Goal: Answer question/provide support: Share knowledge or assist other users

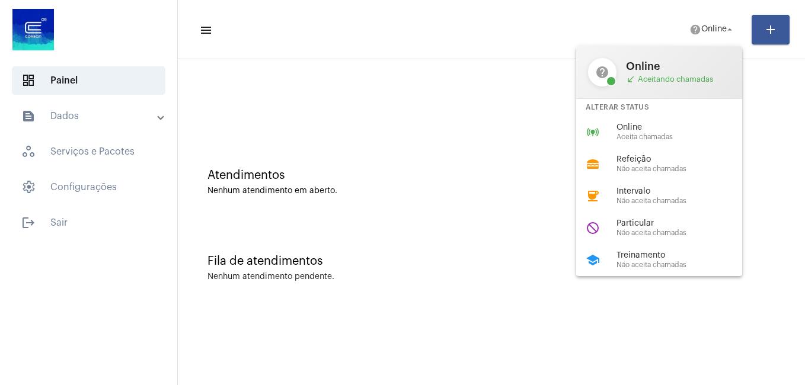
click at [641, 219] on span "Particular" at bounding box center [683, 223] width 135 height 9
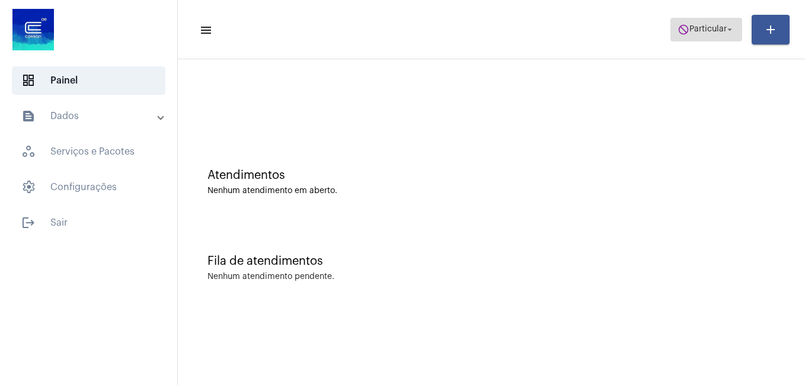
click at [696, 23] on span "do_not_disturb Particular arrow_drop_down" at bounding box center [705, 28] width 57 height 21
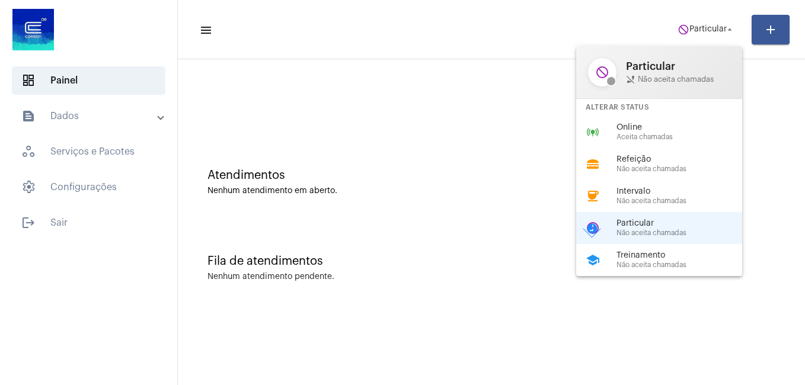
drag, startPoint x: 639, startPoint y: 131, endPoint x: 629, endPoint y: 131, distance: 9.5
click at [638, 131] on span "Online" at bounding box center [683, 127] width 135 height 9
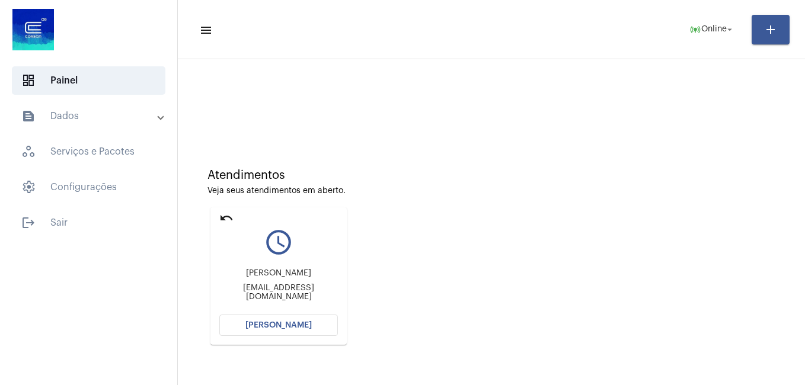
click at [255, 321] on span "[PERSON_NAME]" at bounding box center [278, 325] width 66 height 8
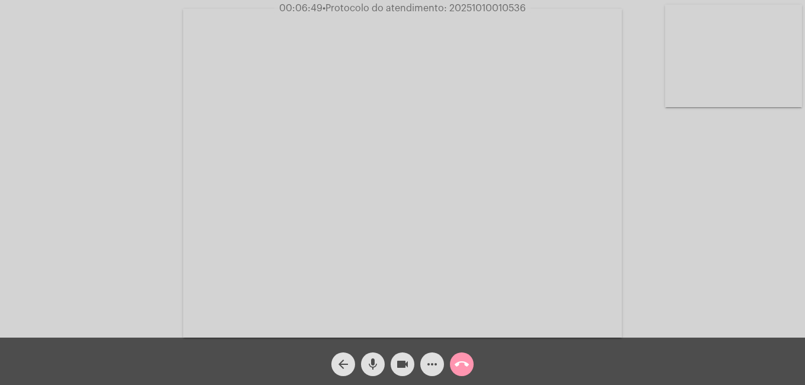
drag, startPoint x: 446, startPoint y: 7, endPoint x: 546, endPoint y: 11, distance: 100.8
click at [546, 11] on div "00:06:49 • Protocolo do atendimento: 20251010010536" at bounding box center [402, 8] width 805 height 11
click at [430, 367] on mat-icon "more_horiz" at bounding box center [432, 364] width 14 height 14
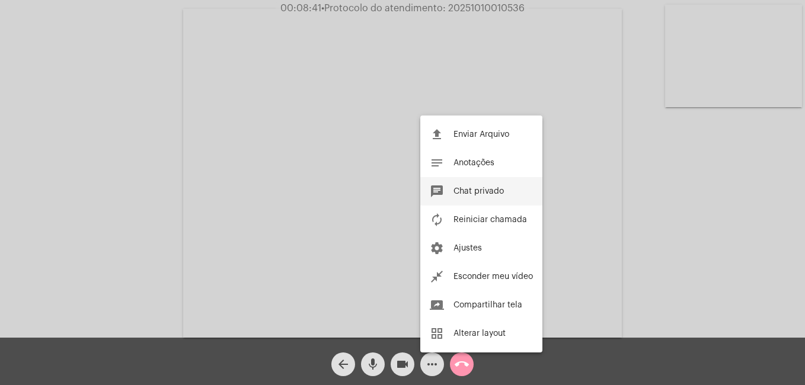
click at [465, 193] on span "Chat privado" at bounding box center [478, 191] width 50 height 8
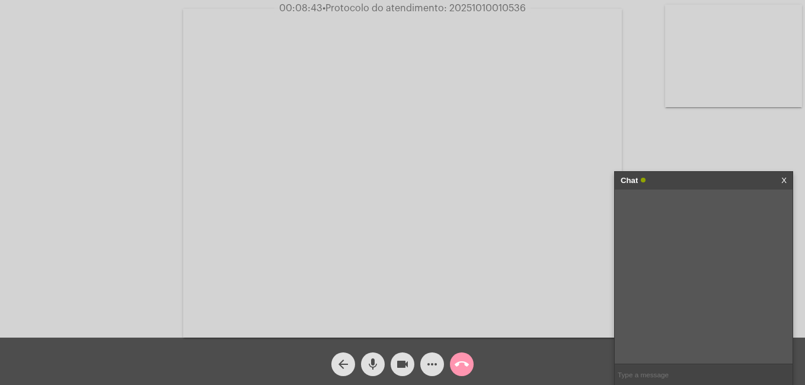
click at [635, 371] on input "text" at bounding box center [703, 374] width 178 height 21
paste input "20251010010536"
type input "20251010010536"
click at [404, 361] on mat-icon "videocam" at bounding box center [402, 364] width 14 height 14
click at [461, 368] on mat-icon "call_end" at bounding box center [461, 364] width 14 height 14
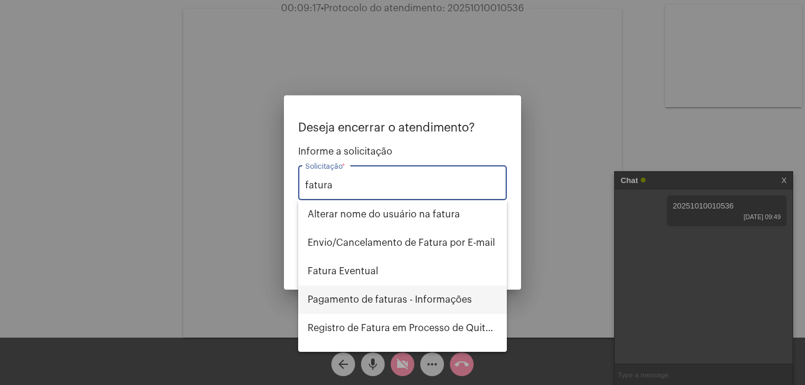
click at [424, 302] on span "Pagamento de faturas - Informações" at bounding box center [402, 300] width 190 height 28
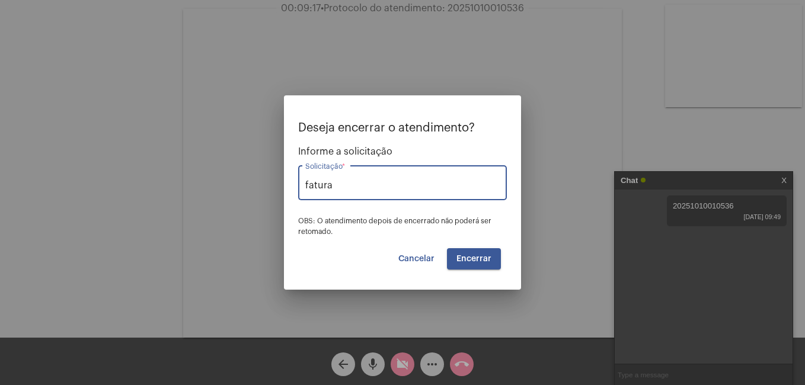
type input "Pagamento de faturas - Informações"
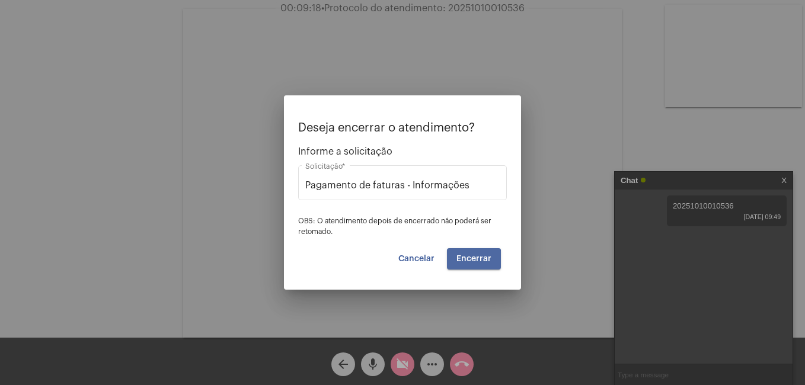
click at [467, 264] on button "Encerrar" at bounding box center [474, 258] width 54 height 21
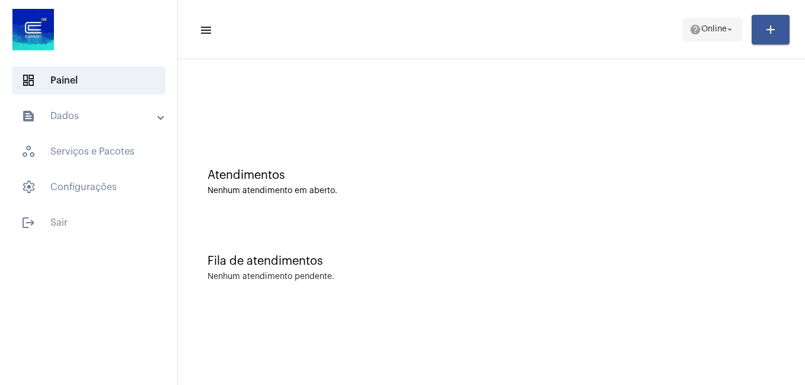
click at [710, 28] on span "Online" at bounding box center [713, 29] width 25 height 8
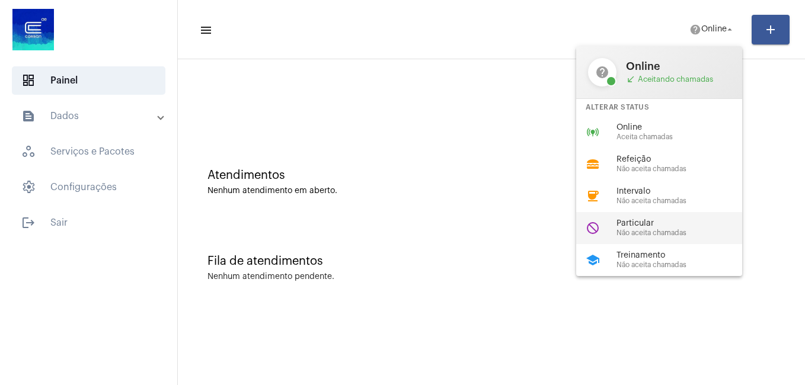
click at [633, 222] on span "Particular" at bounding box center [683, 223] width 135 height 9
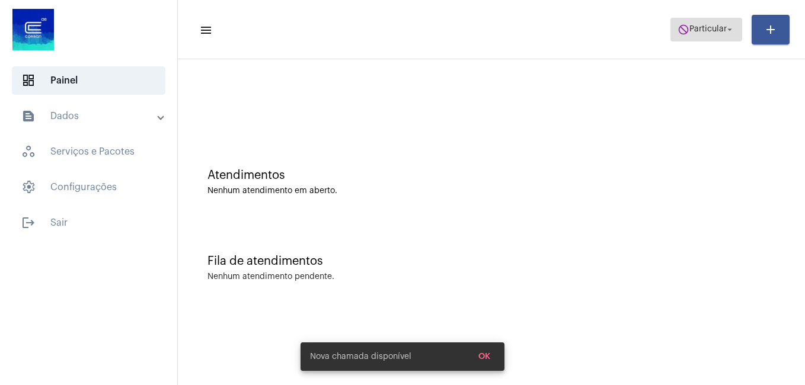
click at [698, 28] on span "Particular" at bounding box center [707, 29] width 37 height 8
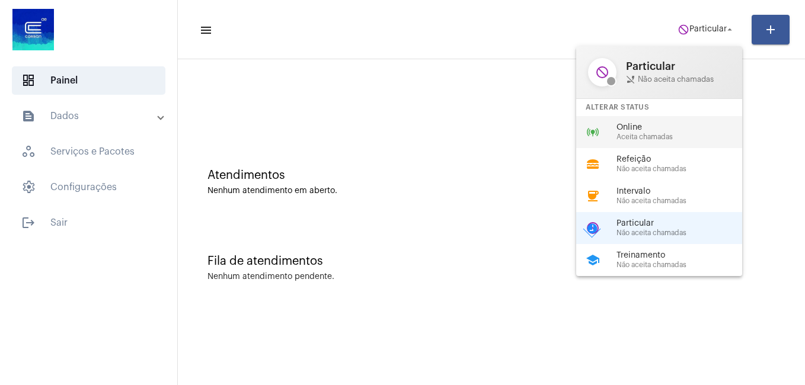
click at [636, 124] on span "Online" at bounding box center [683, 127] width 135 height 9
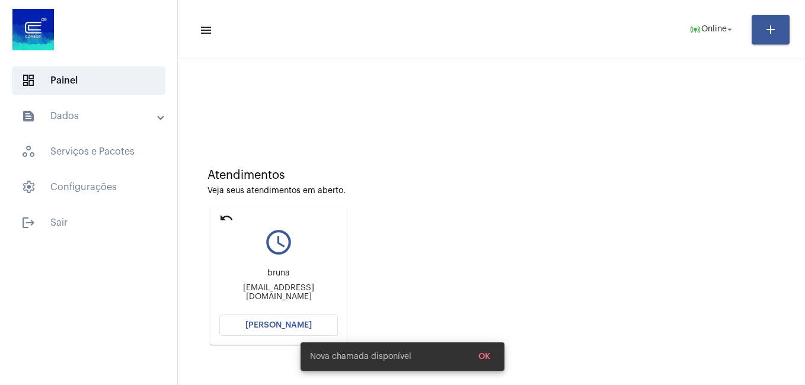
click at [263, 321] on button "[PERSON_NAME]" at bounding box center [278, 325] width 118 height 21
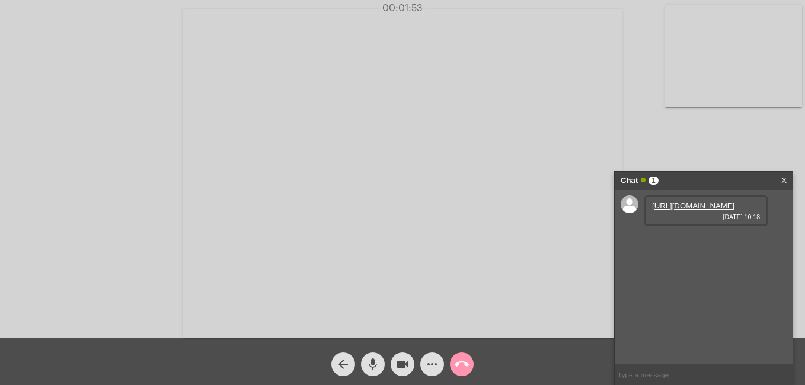
click at [691, 210] on link "[URL][DOMAIN_NAME]" at bounding box center [693, 205] width 82 height 9
click at [371, 360] on mat-icon "mic" at bounding box center [373, 364] width 14 height 14
click at [396, 361] on mat-icon "videocam" at bounding box center [402, 364] width 14 height 14
click at [370, 369] on mat-icon "mic_off" at bounding box center [373, 364] width 14 height 14
click at [403, 363] on mat-icon "videocam_off" at bounding box center [402, 364] width 14 height 14
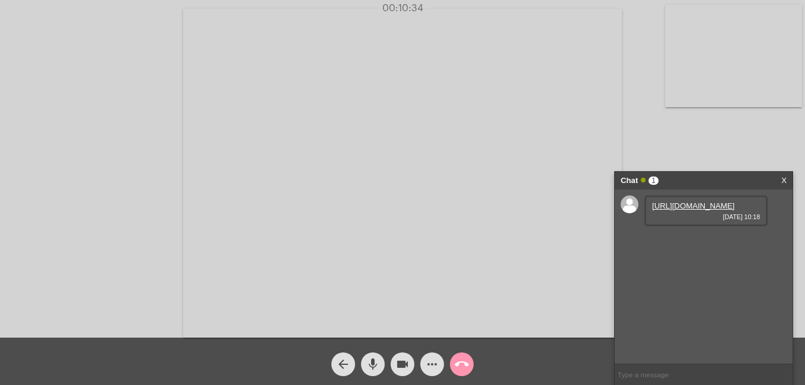
click at [649, 159] on div "Acessando Câmera e Microfone..." at bounding box center [402, 172] width 802 height 338
click at [780, 182] on div "Chat 1 X" at bounding box center [703, 181] width 178 height 18
click at [456, 366] on mat-icon "call_end" at bounding box center [461, 364] width 14 height 14
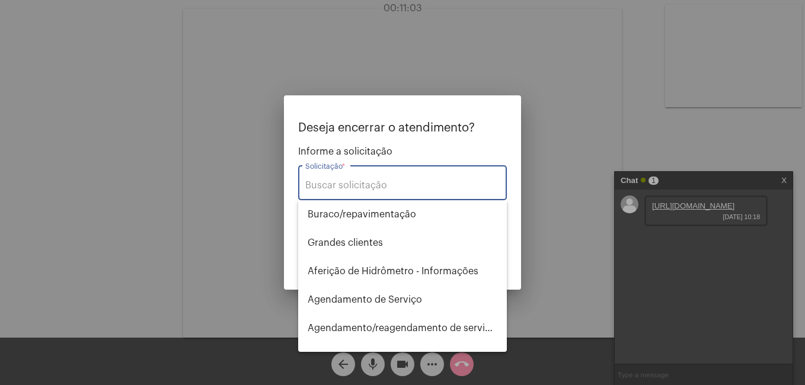
click at [332, 191] on div "Solicitação *" at bounding box center [402, 181] width 194 height 37
type input "i"
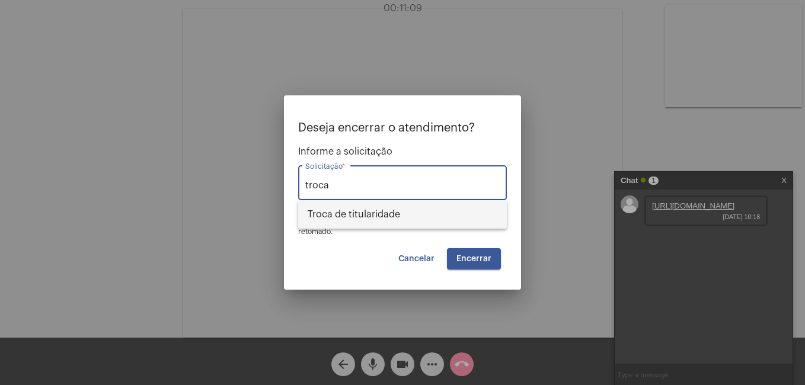
click at [357, 207] on span "Troca de titularidade" at bounding box center [402, 214] width 190 height 28
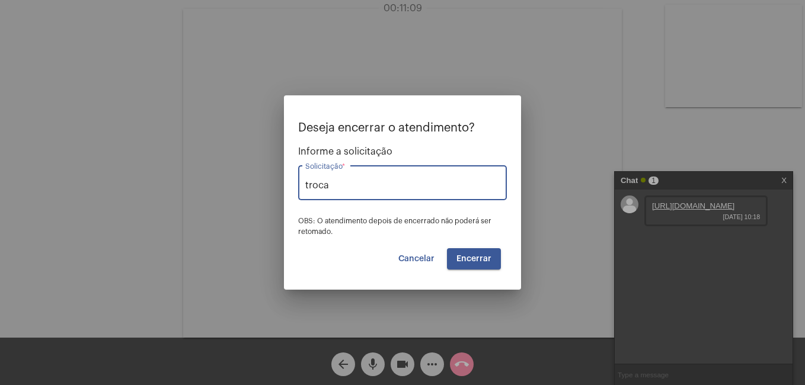
type input "Troca de titularidade"
click at [463, 257] on span "Encerrar" at bounding box center [473, 259] width 35 height 8
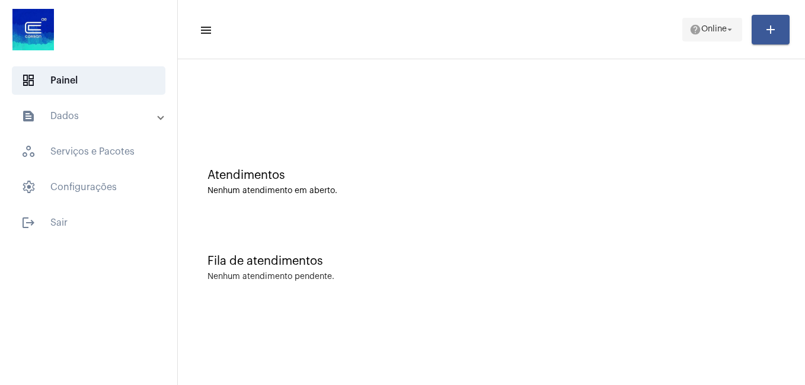
click at [713, 23] on span "help Online arrow_drop_down" at bounding box center [712, 28] width 46 height 21
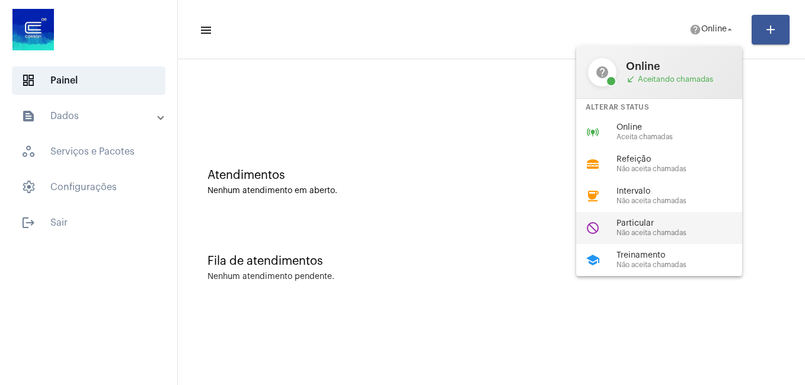
click at [656, 223] on span "Particular" at bounding box center [683, 223] width 135 height 9
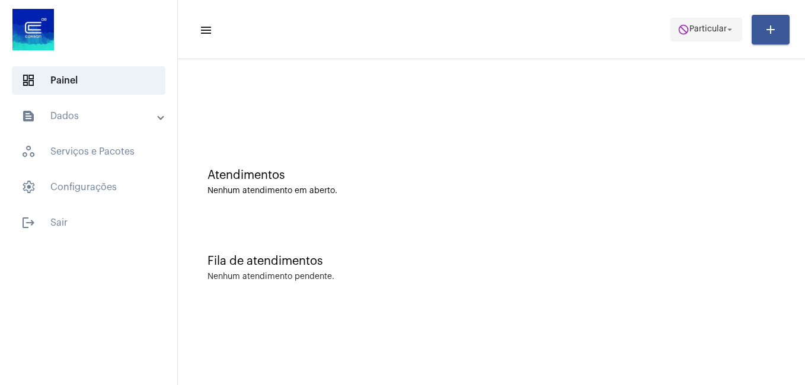
click at [703, 28] on span "Particular" at bounding box center [707, 29] width 37 height 8
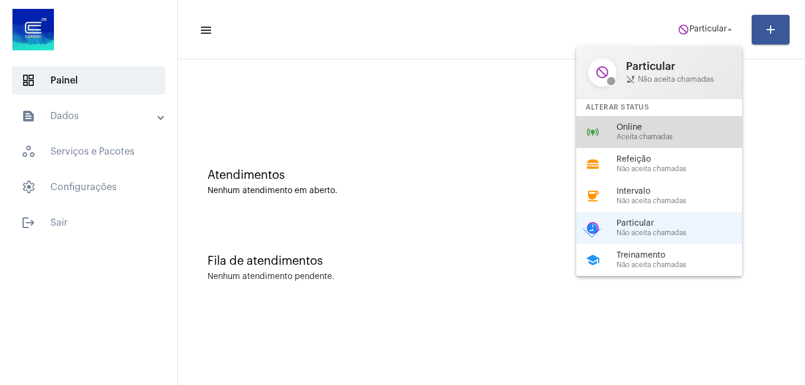
click at [629, 134] on span "Aceita chamadas" at bounding box center [683, 137] width 135 height 8
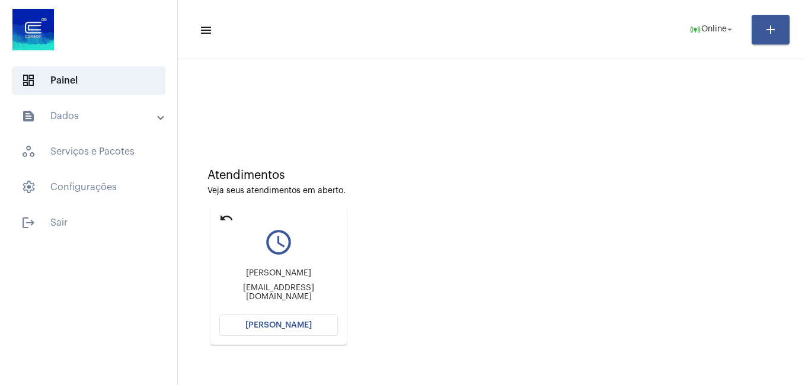
click at [273, 329] on span "[PERSON_NAME]" at bounding box center [278, 325] width 66 height 8
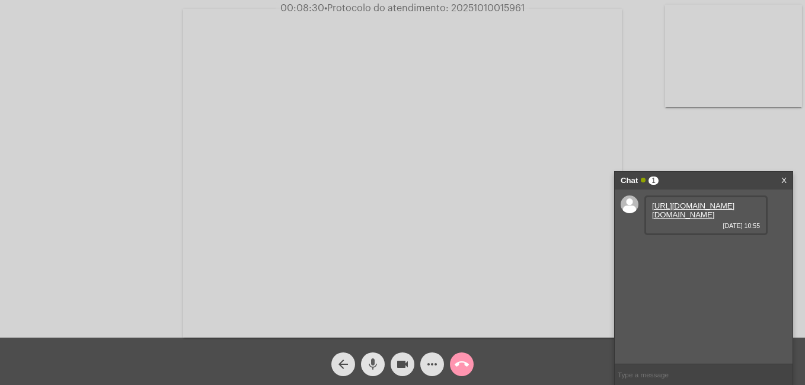
click at [374, 362] on mat-icon "mic" at bounding box center [373, 364] width 14 height 14
click at [403, 366] on mat-icon "videocam" at bounding box center [402, 364] width 14 height 14
click at [662, 219] on link "[URL][DOMAIN_NAME][DOMAIN_NAME]" at bounding box center [693, 210] width 82 height 18
click at [679, 217] on link "[URL][DOMAIN_NAME][DOMAIN_NAME]" at bounding box center [693, 210] width 82 height 18
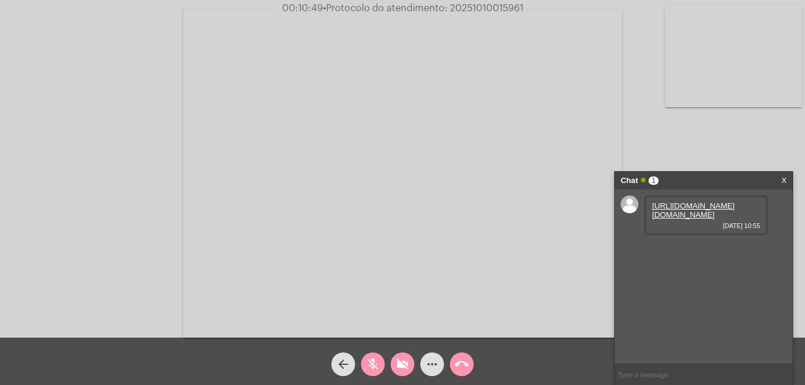
click at [402, 363] on mat-icon "videocam_off" at bounding box center [402, 364] width 14 height 14
click at [373, 360] on mat-icon "mic_off" at bounding box center [373, 364] width 14 height 14
click at [482, 8] on span "• Protocolo do atendimento: 20251010015961" at bounding box center [423, 8] width 200 height 9
click at [498, 7] on span "• Protocolo do atendimento: 20251010015961" at bounding box center [422, 8] width 200 height 9
click at [400, 366] on mat-icon "videocam" at bounding box center [402, 364] width 14 height 14
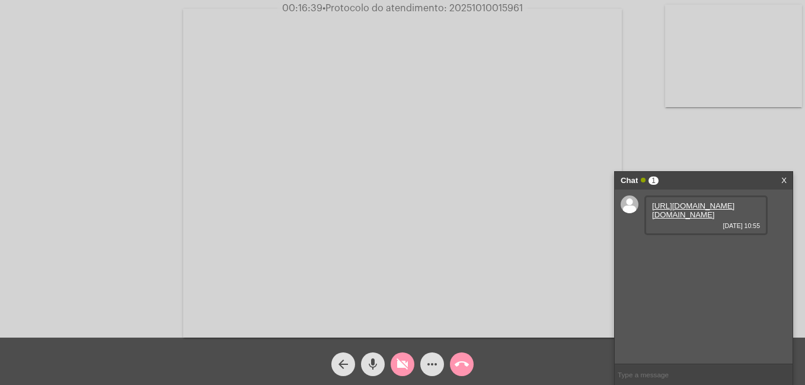
click at [466, 371] on mat-icon "call_end" at bounding box center [461, 364] width 14 height 14
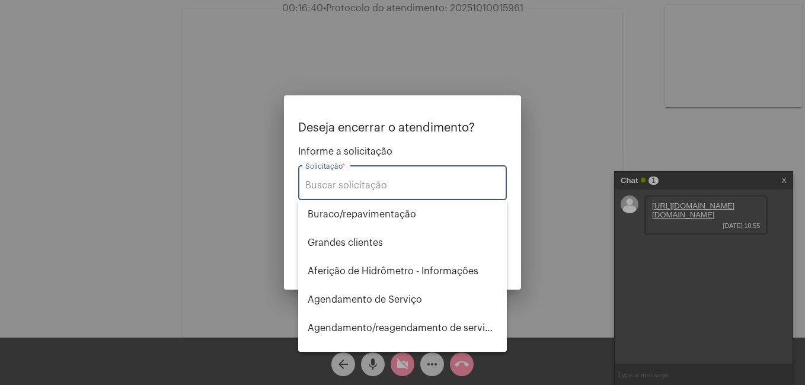
click at [348, 182] on input "Solicitação *" at bounding box center [402, 185] width 194 height 11
type input "r"
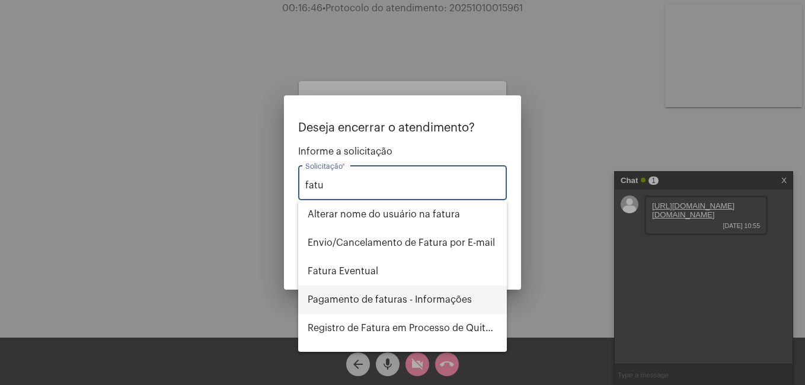
click at [398, 301] on span "Pagamento de faturas - Informações" at bounding box center [402, 300] width 190 height 28
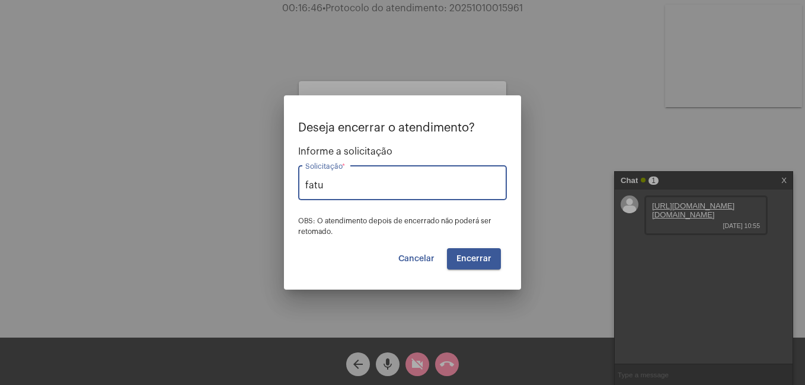
type input "Pagamento de faturas - Informações"
click at [459, 261] on span "Encerrar" at bounding box center [473, 259] width 35 height 8
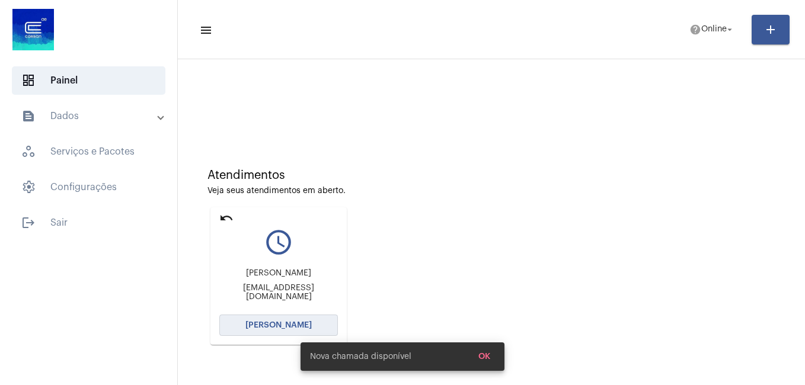
click at [291, 326] on span "[PERSON_NAME]" at bounding box center [278, 325] width 66 height 8
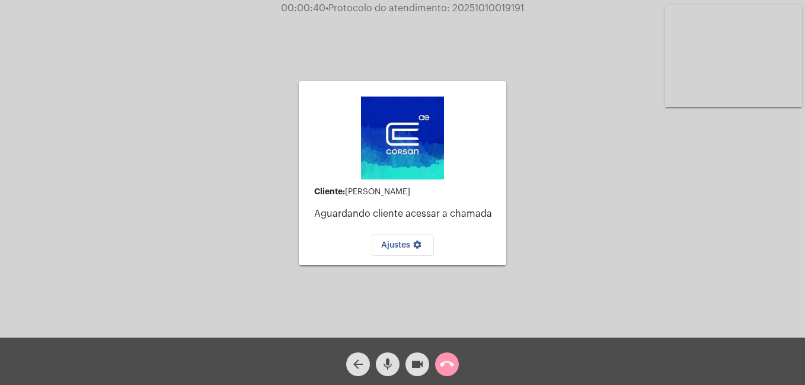
click at [450, 372] on span "call_end" at bounding box center [447, 365] width 14 height 24
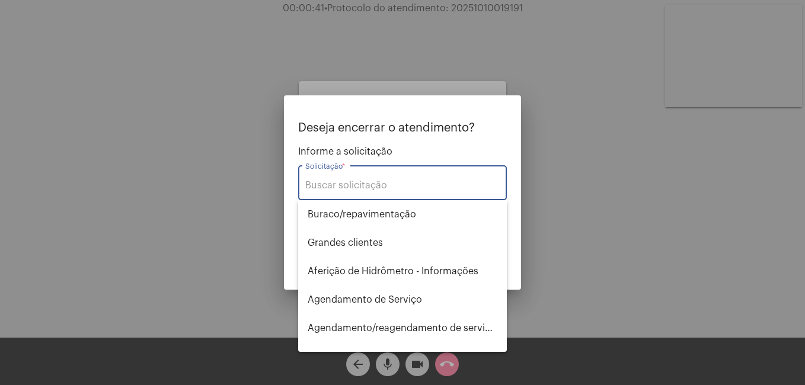
click at [319, 182] on input "Solicitação *" at bounding box center [402, 185] width 194 height 11
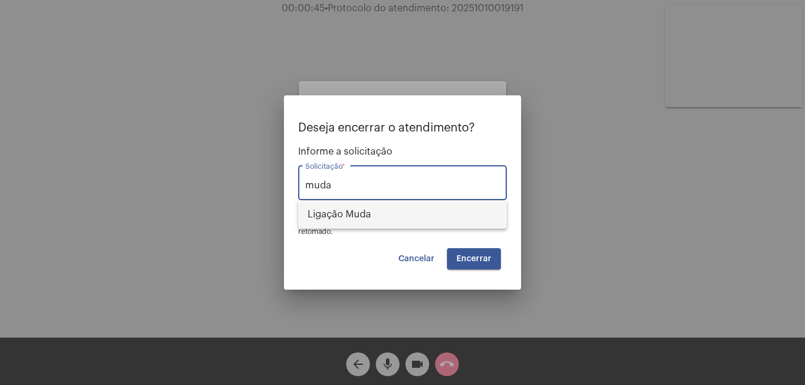
click at [349, 215] on span "Ligação Muda" at bounding box center [402, 214] width 190 height 28
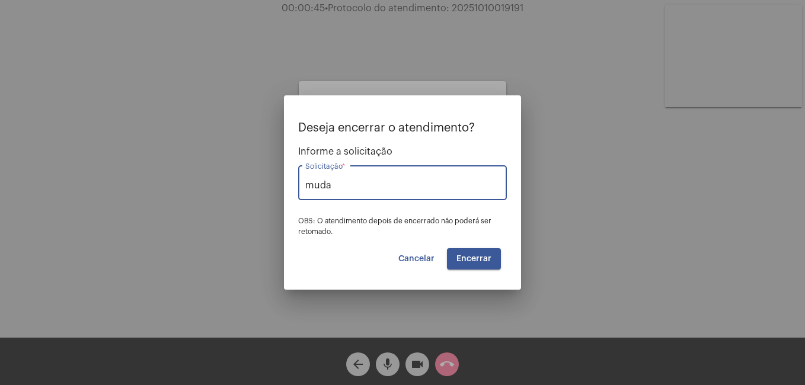
type input "Ligação Muda"
click at [469, 261] on span "Encerrar" at bounding box center [473, 259] width 35 height 8
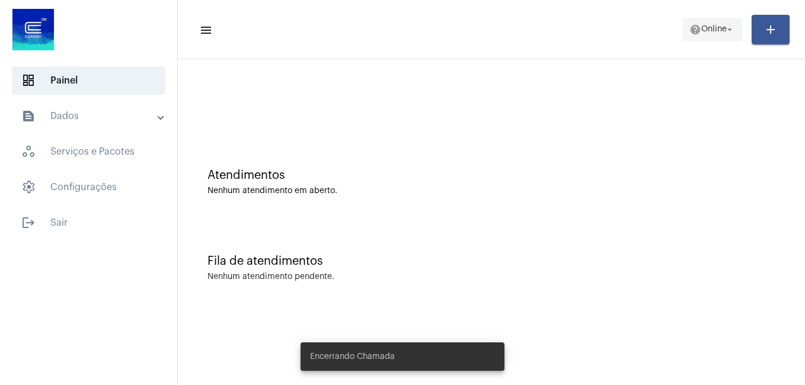
click at [716, 25] on span "Online" at bounding box center [713, 29] width 25 height 8
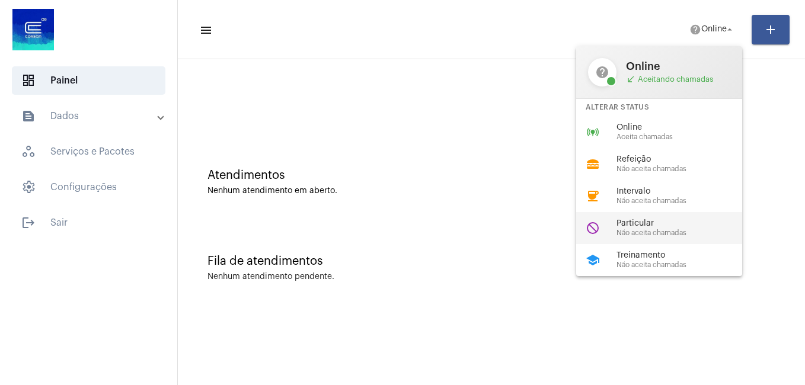
click at [650, 223] on span "Particular" at bounding box center [683, 223] width 135 height 9
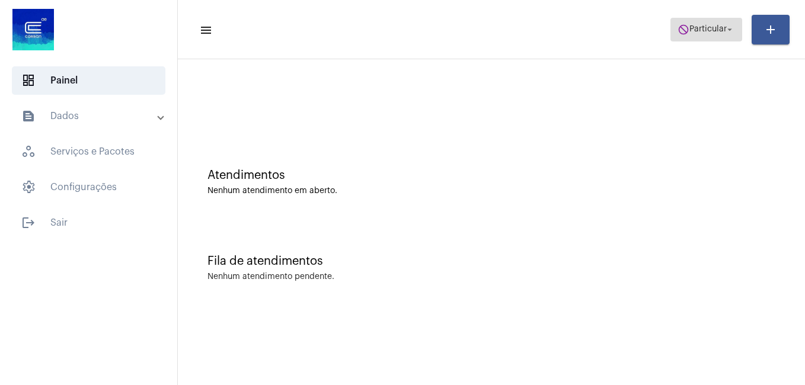
click at [689, 31] on span "Particular" at bounding box center [707, 29] width 37 height 8
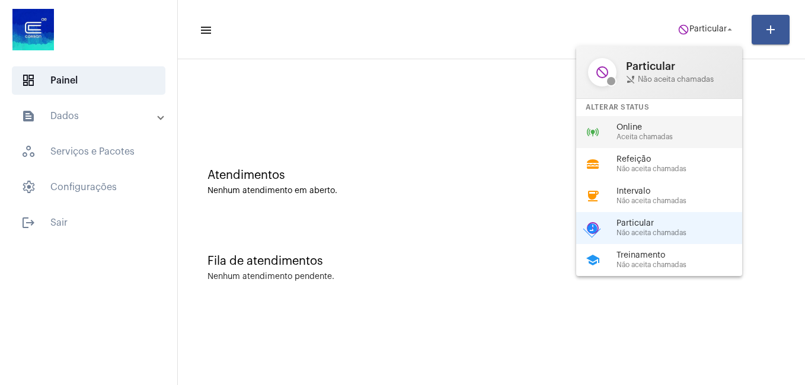
click at [620, 125] on span "Online" at bounding box center [683, 127] width 135 height 9
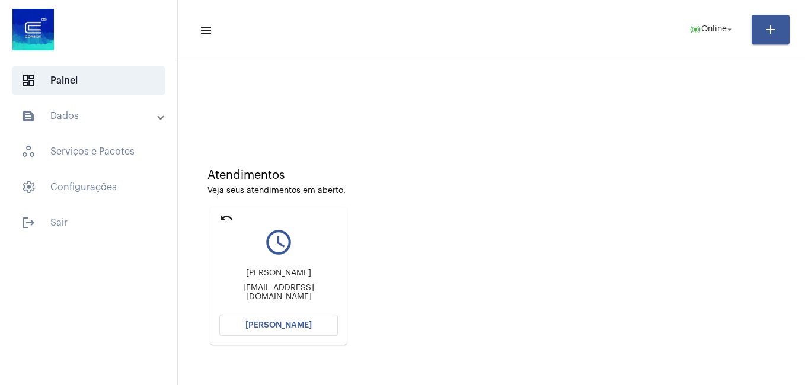
click at [271, 321] on span "[PERSON_NAME]" at bounding box center [278, 325] width 66 height 8
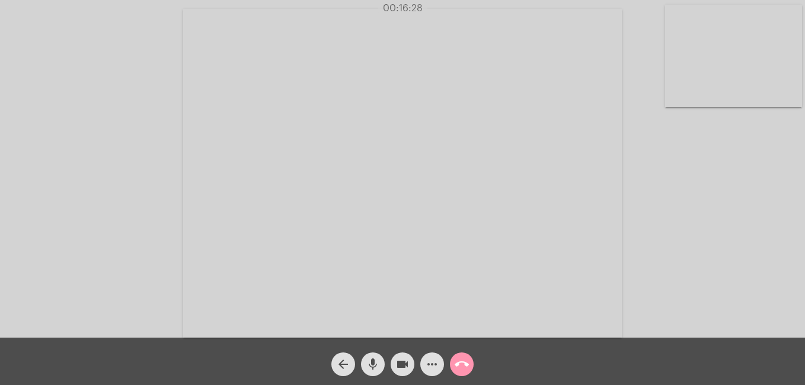
click at [369, 367] on mat-icon "mic" at bounding box center [373, 364] width 14 height 14
click at [402, 364] on mat-icon "videocam" at bounding box center [402, 364] width 14 height 14
click at [401, 363] on mat-icon "videocam_off" at bounding box center [402, 364] width 14 height 14
click at [371, 370] on mat-icon "mic_off" at bounding box center [373, 364] width 14 height 14
click at [652, 145] on div "Acessando Câmera e Microfone..." at bounding box center [402, 172] width 802 height 338
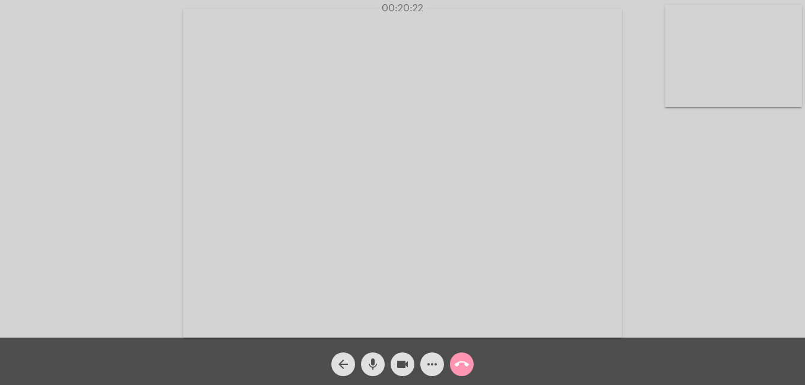
click at [653, 146] on div "Acessando Câmera e Microfone..." at bounding box center [402, 172] width 802 height 338
click at [342, 361] on mat-icon "arrow_back" at bounding box center [343, 364] width 14 height 14
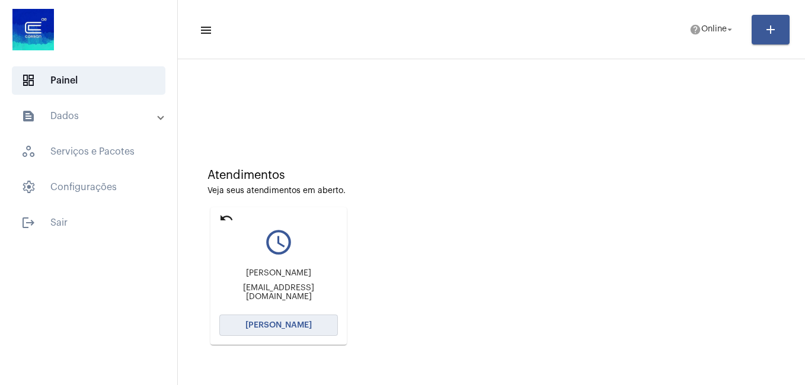
click at [287, 324] on span "[PERSON_NAME]" at bounding box center [278, 325] width 66 height 8
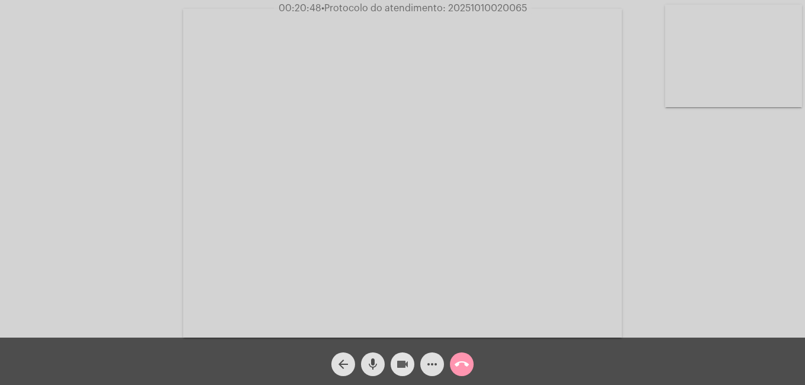
click at [405, 366] on mat-icon "videocam" at bounding box center [402, 364] width 14 height 14
click at [463, 367] on mat-icon "call_end" at bounding box center [461, 364] width 14 height 14
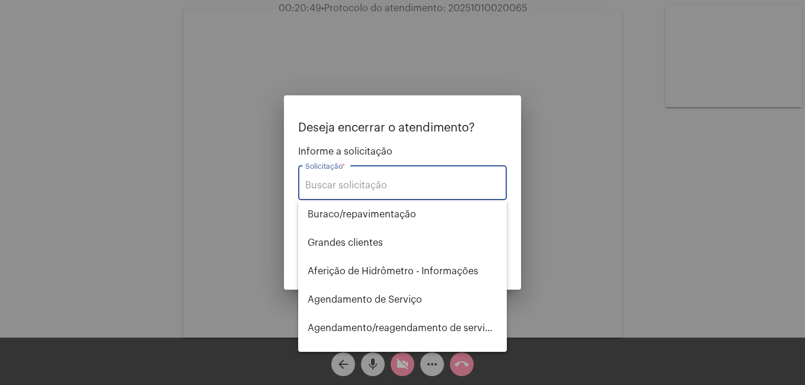
click at [354, 177] on div "Solicitação *" at bounding box center [402, 181] width 194 height 37
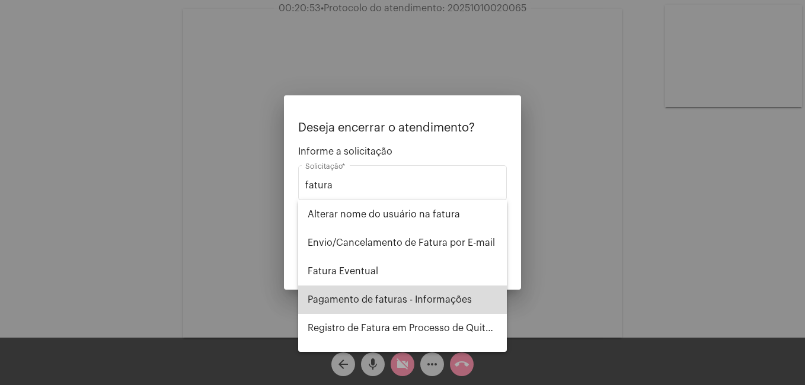
click at [419, 294] on span "Pagamento de faturas - Informações" at bounding box center [402, 300] width 190 height 28
type input "Pagamento de faturas - Informações"
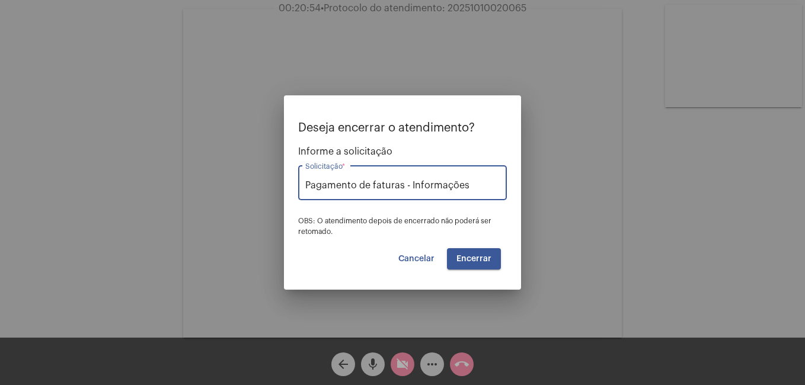
click at [485, 261] on span "Encerrar" at bounding box center [473, 259] width 35 height 8
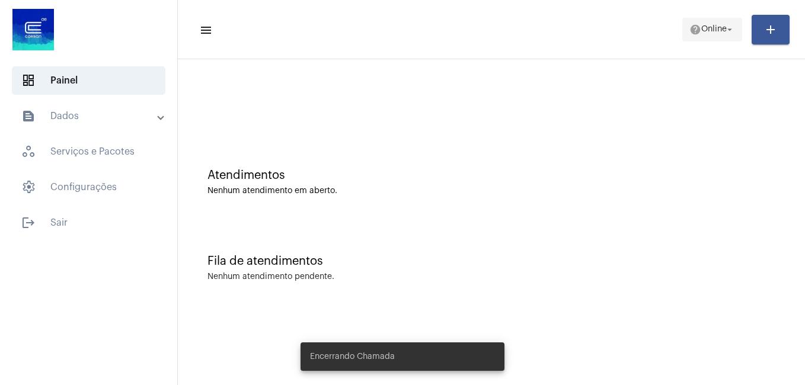
click at [726, 28] on mat-icon "arrow_drop_down" at bounding box center [729, 29] width 11 height 11
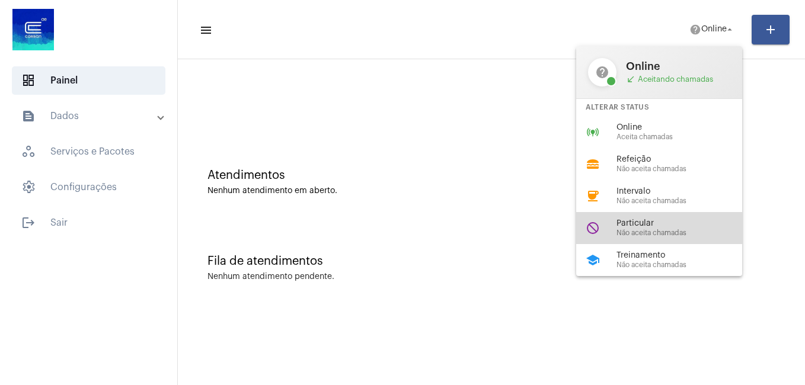
click at [662, 224] on span "Particular" at bounding box center [683, 223] width 135 height 9
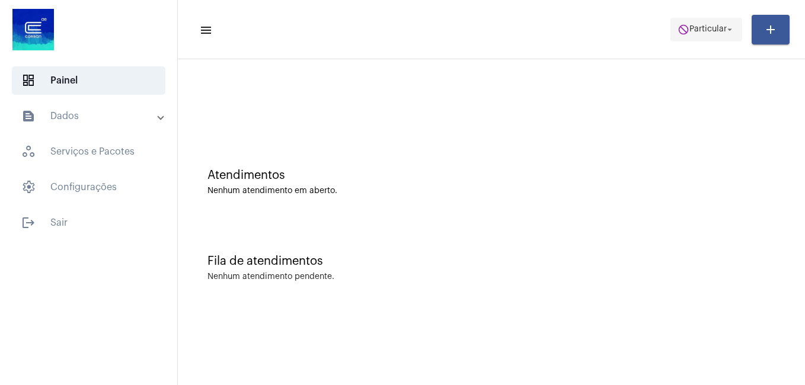
click at [700, 30] on span "Particular" at bounding box center [707, 29] width 37 height 8
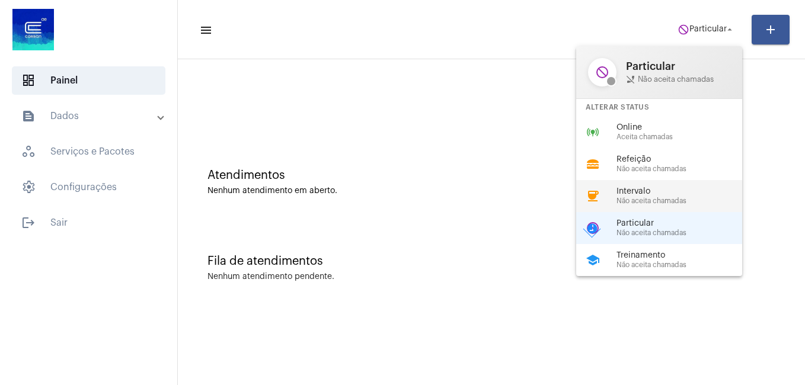
click at [648, 185] on div "coffee Intervalo Não aceita chamadas" at bounding box center [668, 196] width 185 height 32
